Goal: Book appointment/travel/reservation

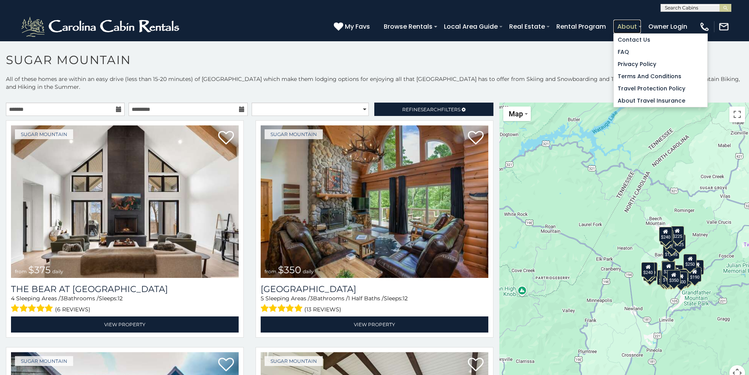
click at [628, 31] on link "About" at bounding box center [627, 27] width 28 height 14
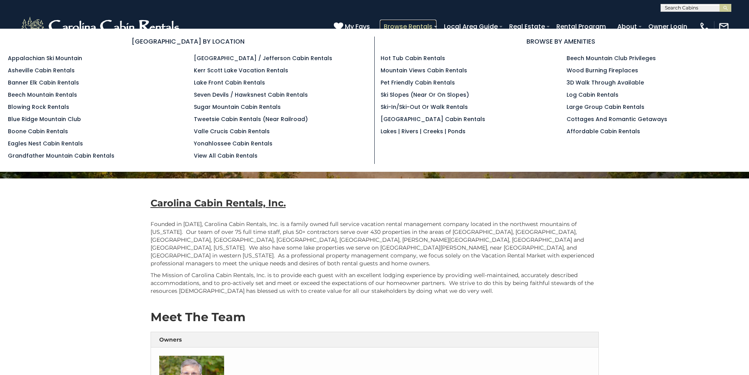
click at [415, 28] on link "Browse Rentals" at bounding box center [408, 27] width 57 height 14
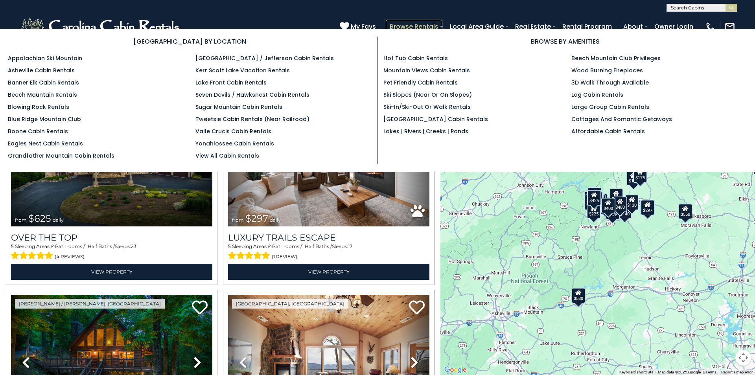
click at [423, 27] on link "Browse Rentals" at bounding box center [414, 27] width 57 height 14
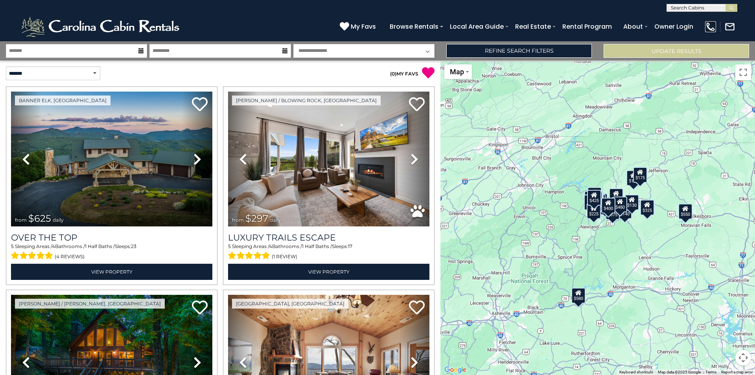
click at [708, 28] on img at bounding box center [710, 26] width 11 height 11
